Goal: Task Accomplishment & Management: Manage account settings

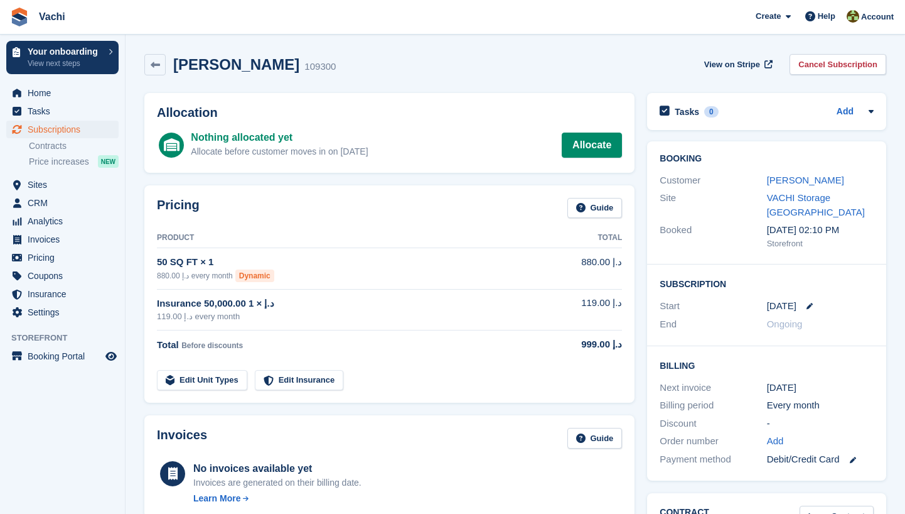
scroll to position [21, 0]
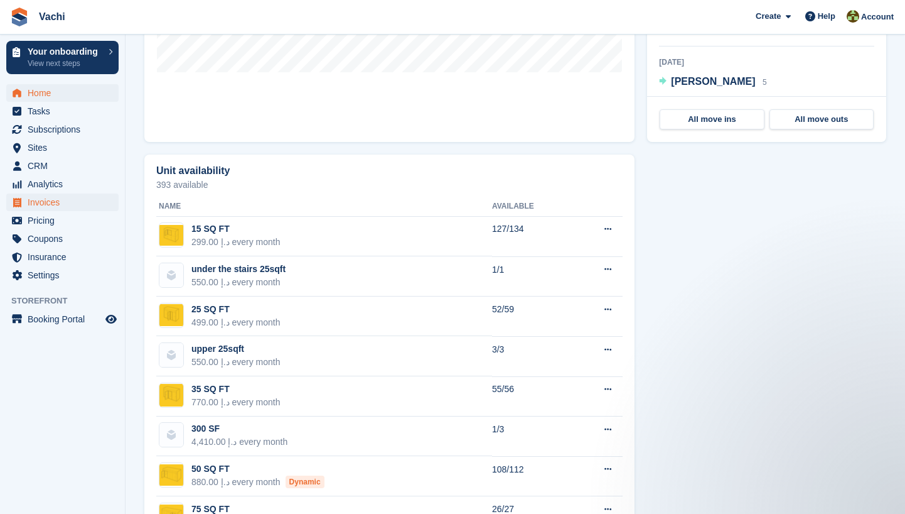
scroll to position [632, 0]
click at [48, 138] on ul "Subscriptions Subscriptions" at bounding box center [62, 130] width 125 height 18
click at [44, 135] on span "Subscriptions" at bounding box center [65, 130] width 75 height 18
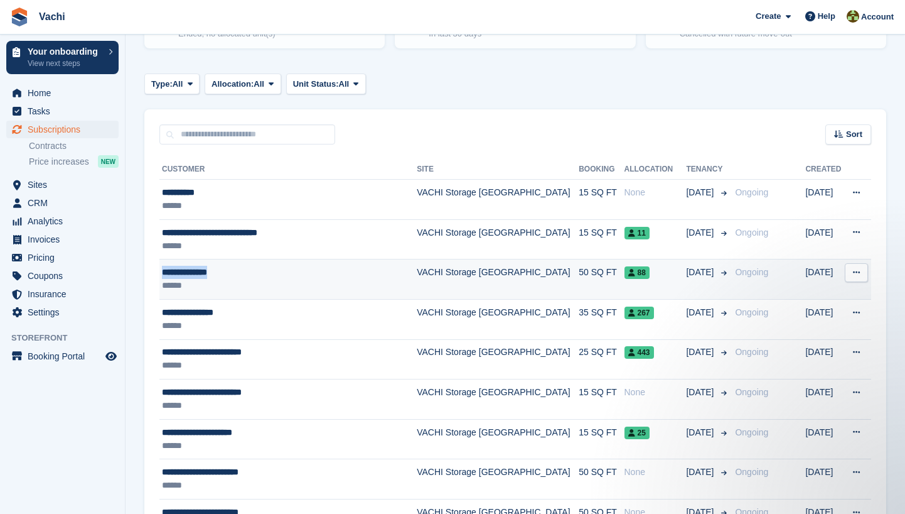
drag, startPoint x: 251, startPoint y: 273, endPoint x: 164, endPoint y: 271, distance: 87.3
click at [164, 271] on div "**********" at bounding box center [283, 272] width 242 height 13
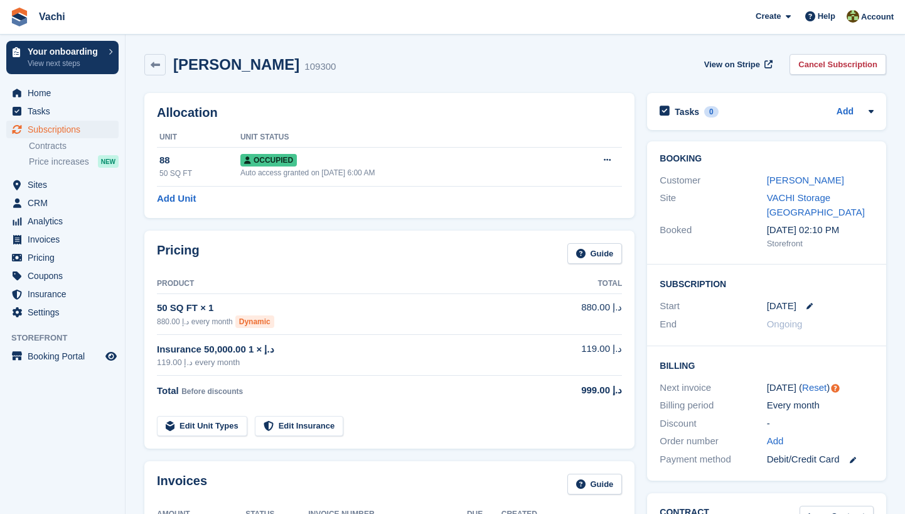
drag, startPoint x: 292, startPoint y: 67, endPoint x: 220, endPoint y: 75, distance: 72.7
click at [220, 75] on div "Johanna Holmén 109300 View on Stripe Cancel Subscription" at bounding box center [515, 67] width 755 height 39
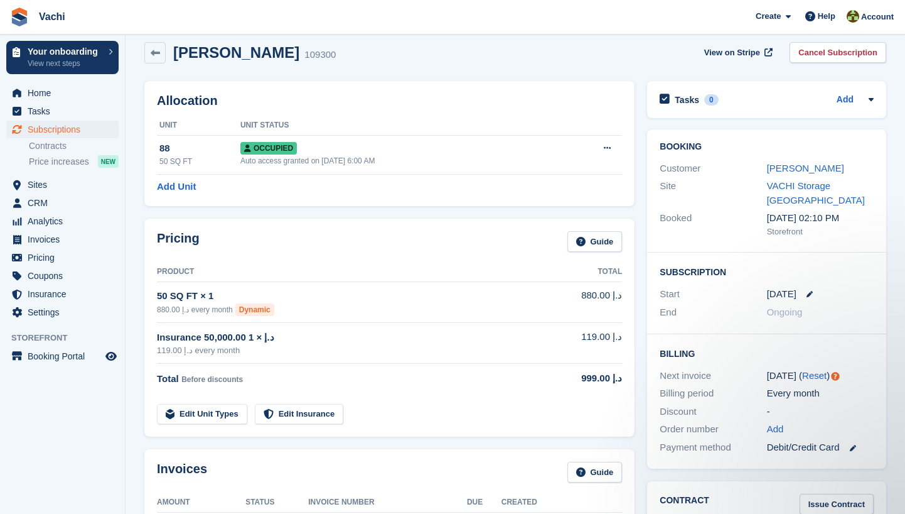
scroll to position [14, 0]
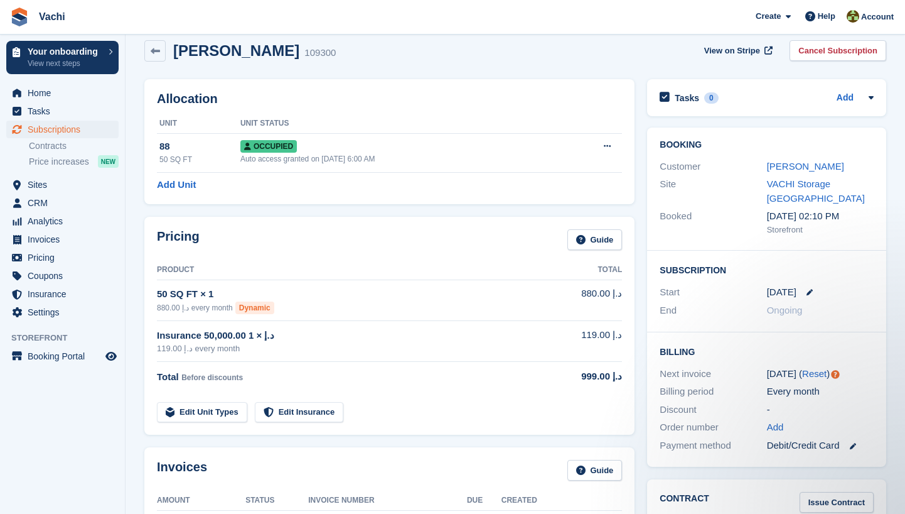
click at [280, 105] on h2 "Allocation" at bounding box center [389, 99] width 465 height 14
drag, startPoint x: 287, startPoint y: 51, endPoint x: 171, endPoint y: 50, distance: 116.2
click at [171, 50] on div "Johanna Holmén 109300" at bounding box center [251, 51] width 170 height 18
copy h2 "Johanna Holmén"
click at [72, 132] on span "Subscriptions" at bounding box center [65, 130] width 75 height 18
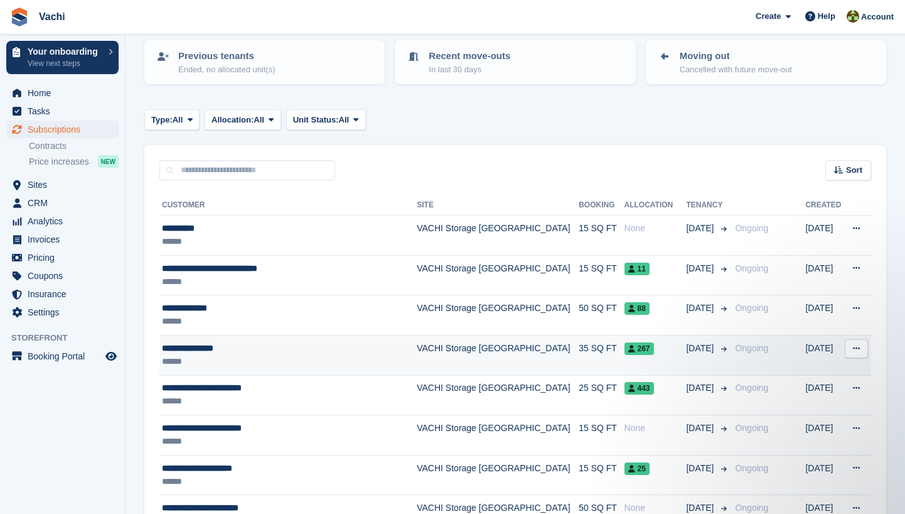
scroll to position [149, 0]
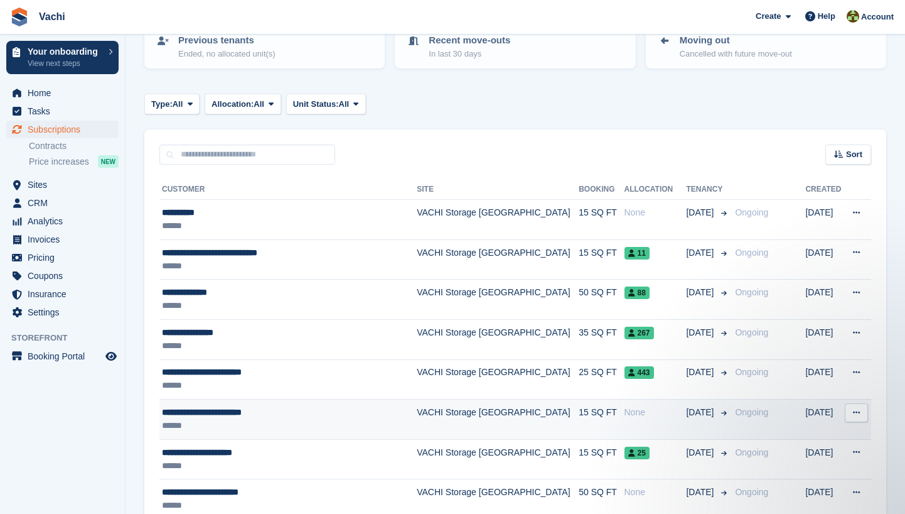
click at [232, 412] on div "**********" at bounding box center [283, 412] width 242 height 13
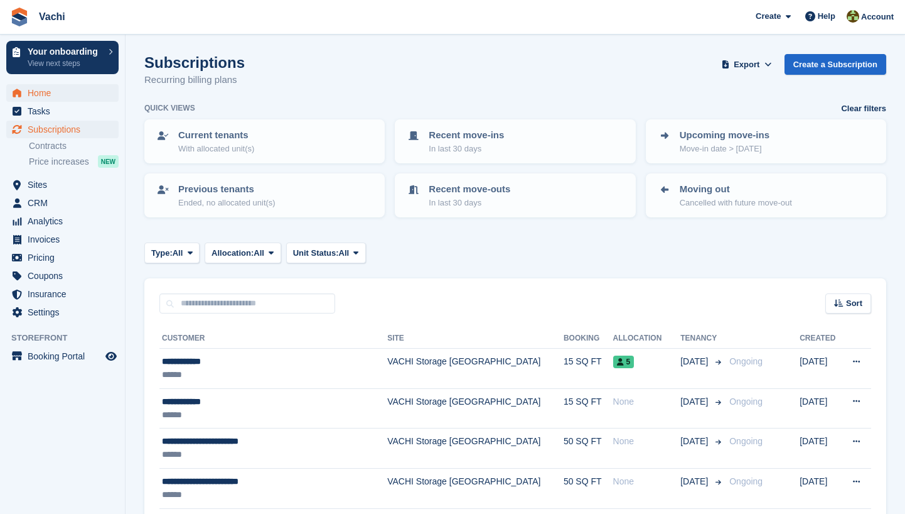
click at [73, 94] on span "Home" at bounding box center [65, 93] width 75 height 18
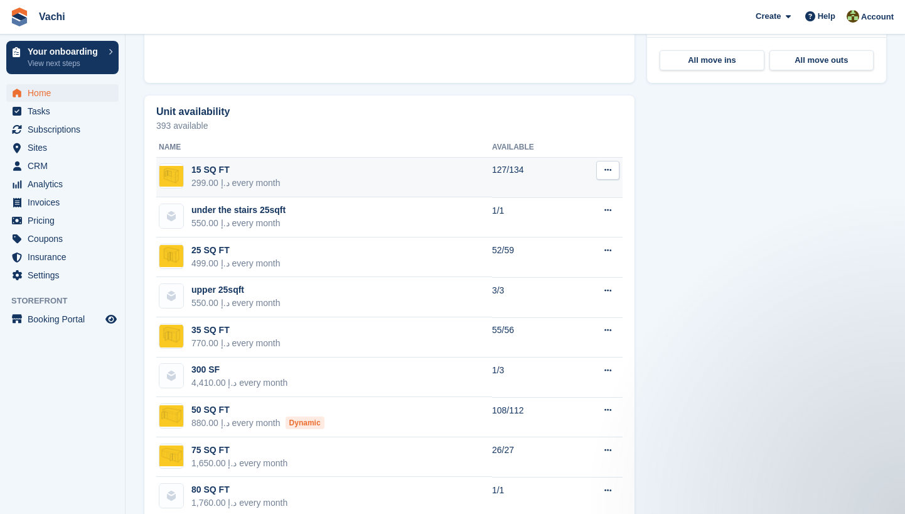
scroll to position [693, 0]
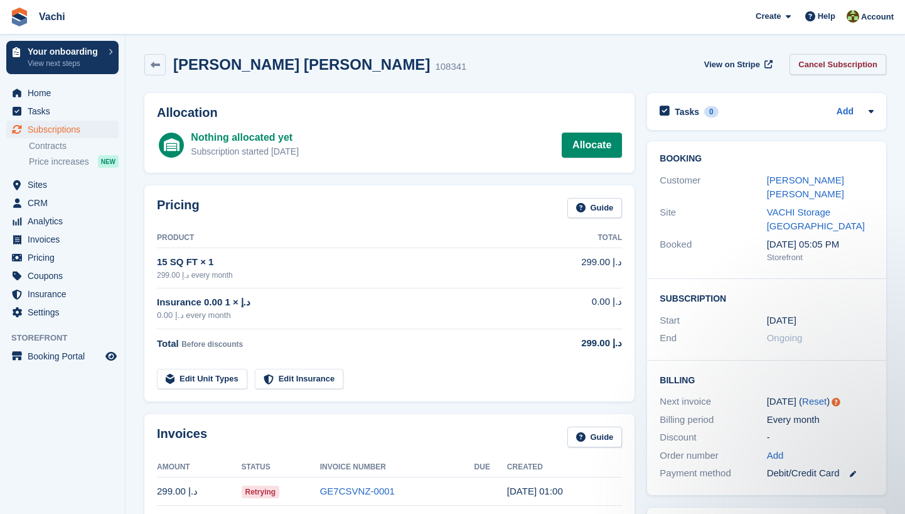
click at [823, 65] on link "Cancel Subscription" at bounding box center [838, 64] width 97 height 21
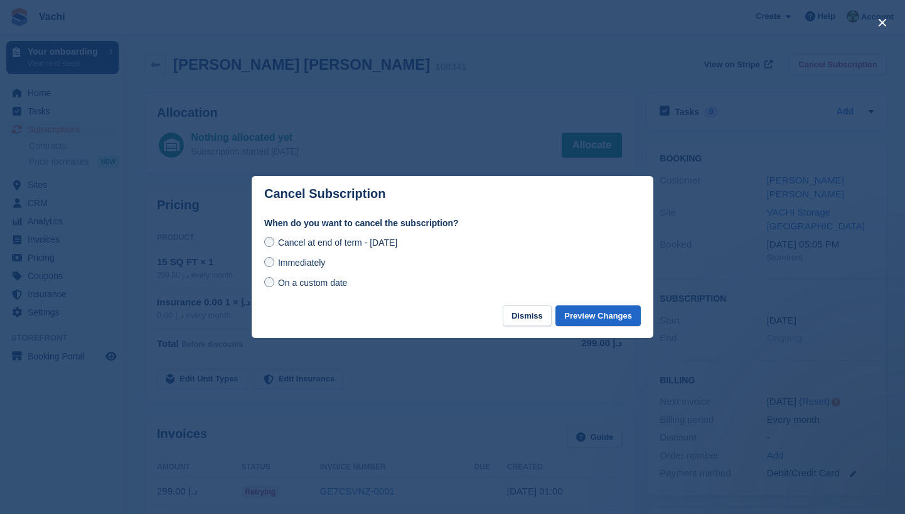
click at [352, 267] on div "Immediately" at bounding box center [452, 262] width 377 height 15
click at [293, 266] on span "Immediately" at bounding box center [301, 262] width 47 height 10
click at [579, 316] on button "Preview Changes" at bounding box center [598, 315] width 85 height 21
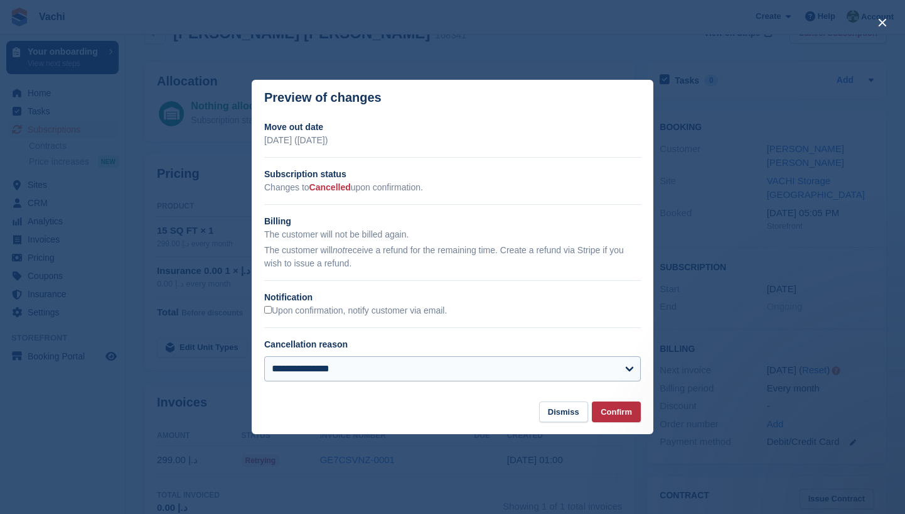
scroll to position [31, 0]
select select "*******"
click at [625, 409] on button "Confirm" at bounding box center [616, 411] width 49 height 21
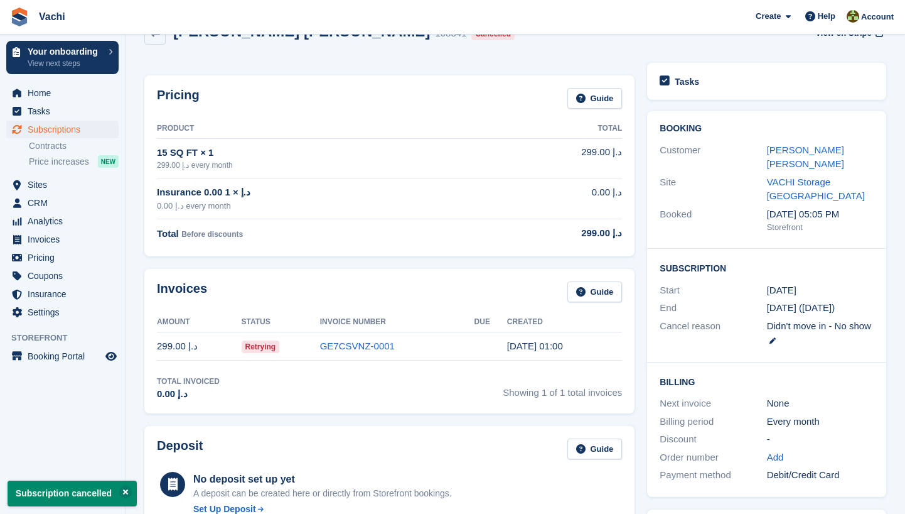
scroll to position [0, 0]
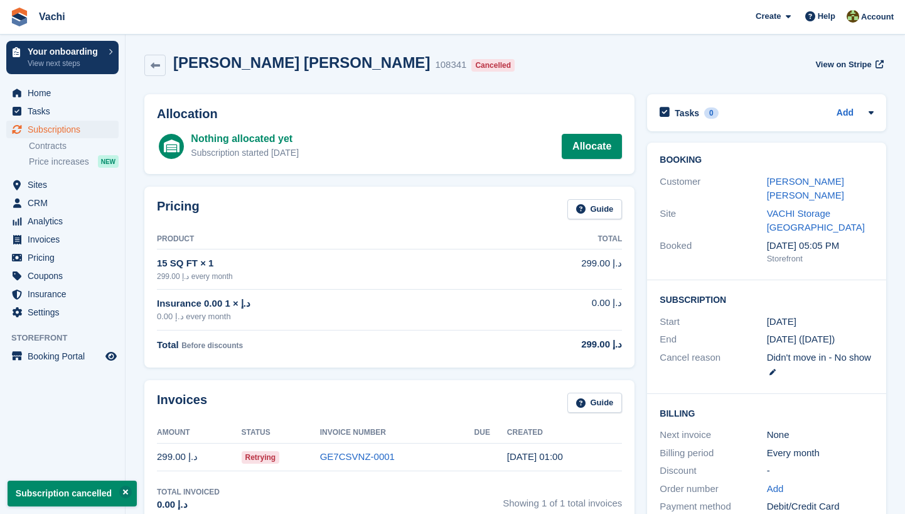
click at [89, 128] on span "Subscriptions" at bounding box center [65, 130] width 75 height 18
